Goal: Information Seeking & Learning: Learn about a topic

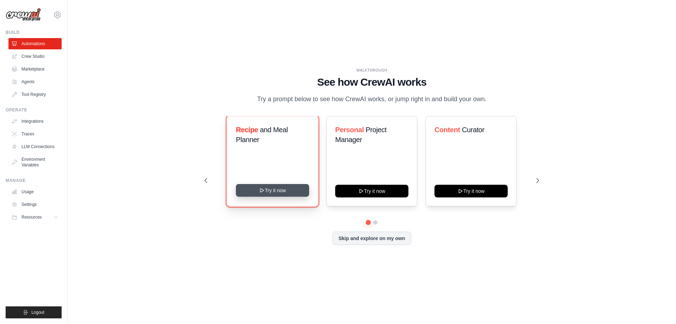
click at [297, 186] on button "Try it now" at bounding box center [272, 190] width 73 height 13
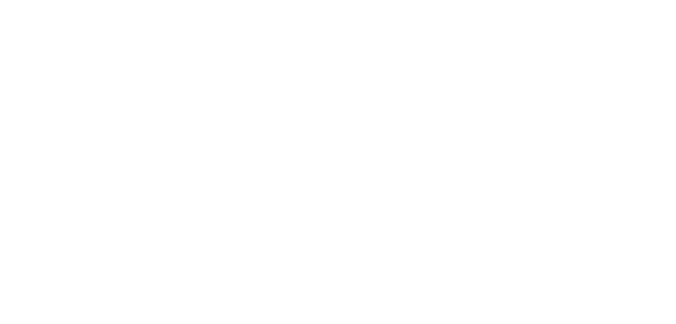
click at [108, 0] on html at bounding box center [338, 0] width 676 height 0
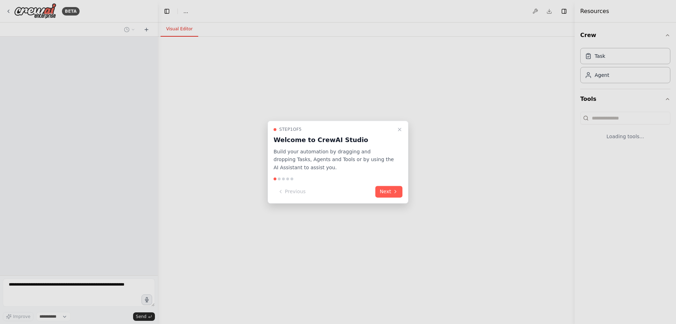
select select "****"
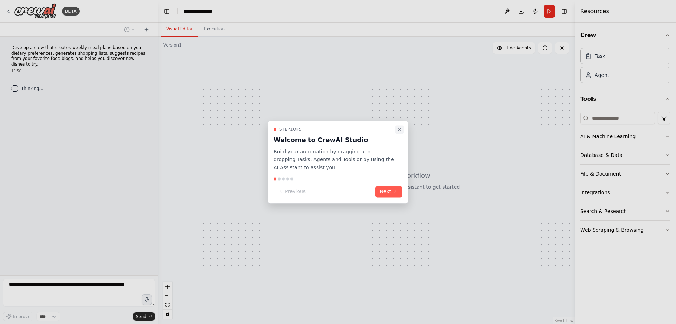
click at [399, 133] on button "Close walkthrough" at bounding box center [400, 129] width 8 height 8
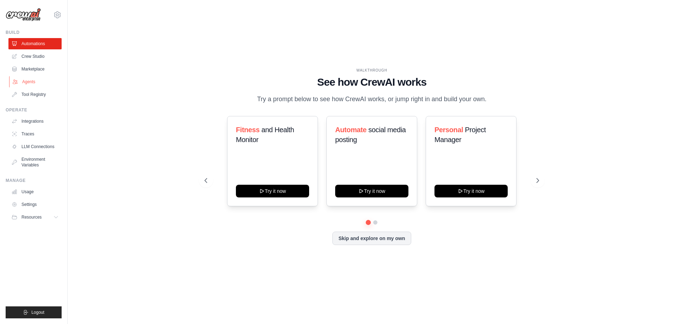
click at [23, 78] on link "Agents" at bounding box center [35, 81] width 53 height 11
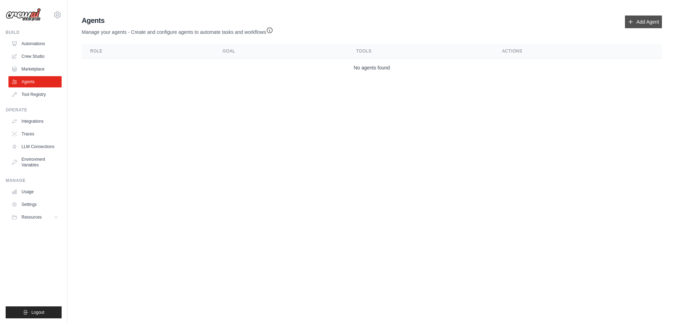
click at [657, 20] on link "Add Agent" at bounding box center [643, 21] width 37 height 13
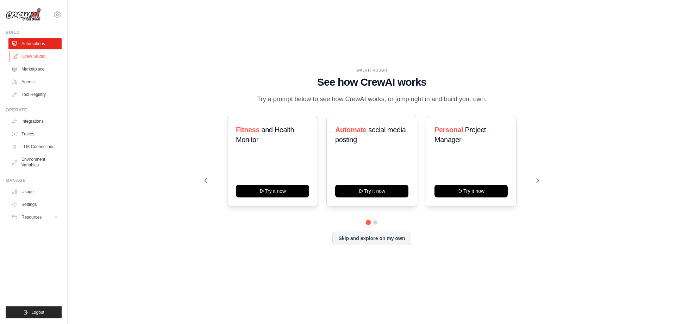
drag, startPoint x: 31, startPoint y: 0, endPoint x: 29, endPoint y: 54, distance: 54.3
click at [29, 54] on link "Crew Studio" at bounding box center [35, 56] width 53 height 11
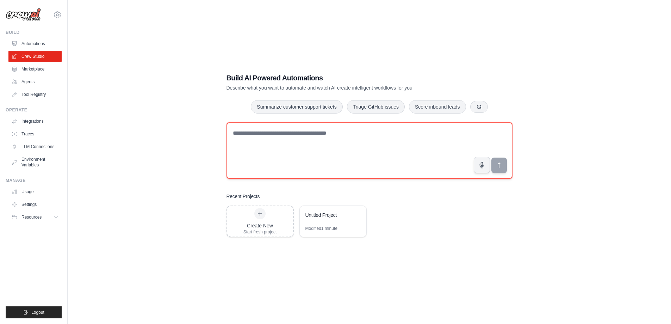
click at [383, 148] on textarea at bounding box center [370, 150] width 286 height 56
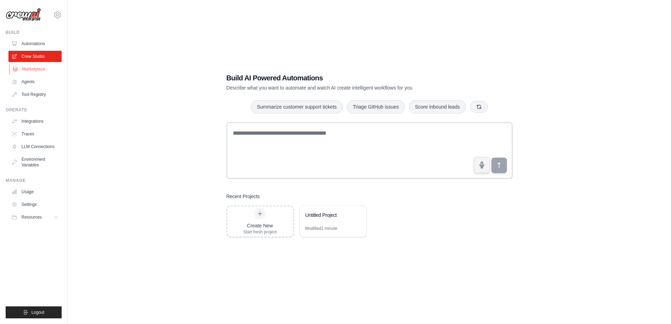
click at [45, 73] on link "Marketplace" at bounding box center [35, 68] width 53 height 11
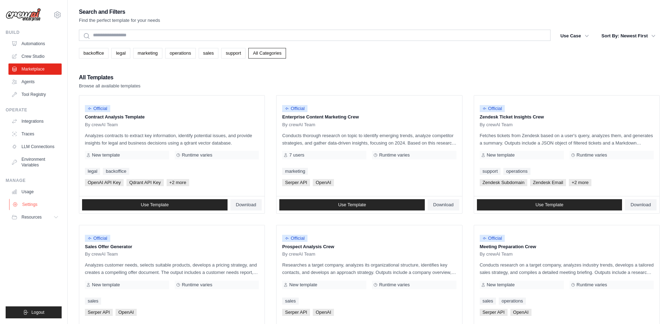
click at [30, 205] on link "Settings" at bounding box center [35, 204] width 53 height 11
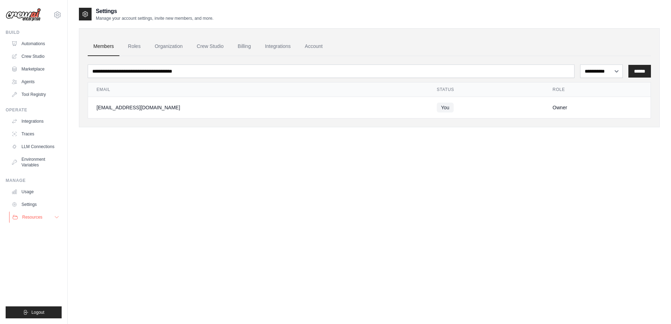
click at [37, 219] on span "Resources" at bounding box center [32, 217] width 20 height 6
click at [38, 230] on span "Documentation" at bounding box center [39, 229] width 29 height 6
click at [38, 264] on span "Video Tutorials" at bounding box center [39, 263] width 28 height 6
